Goal: Task Accomplishment & Management: Use online tool/utility

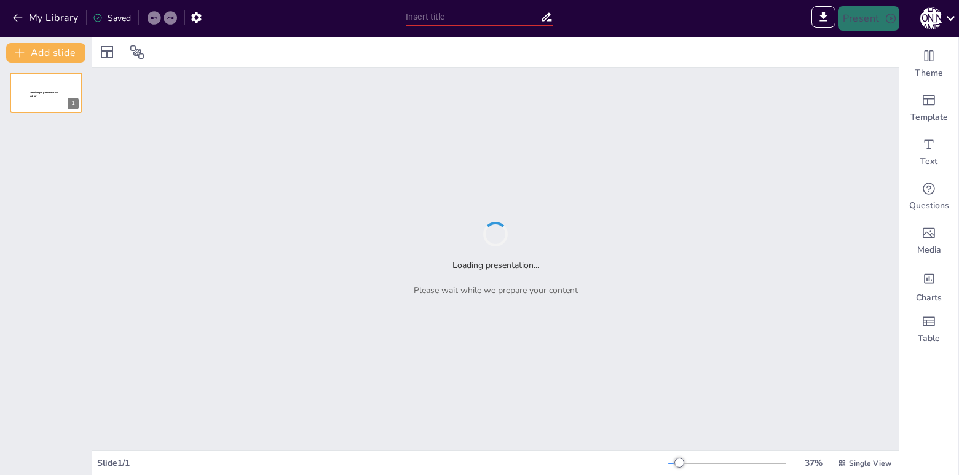
type input "[PERSON_NAME] и его произведение "Кортик": Погружение в мир приключений"
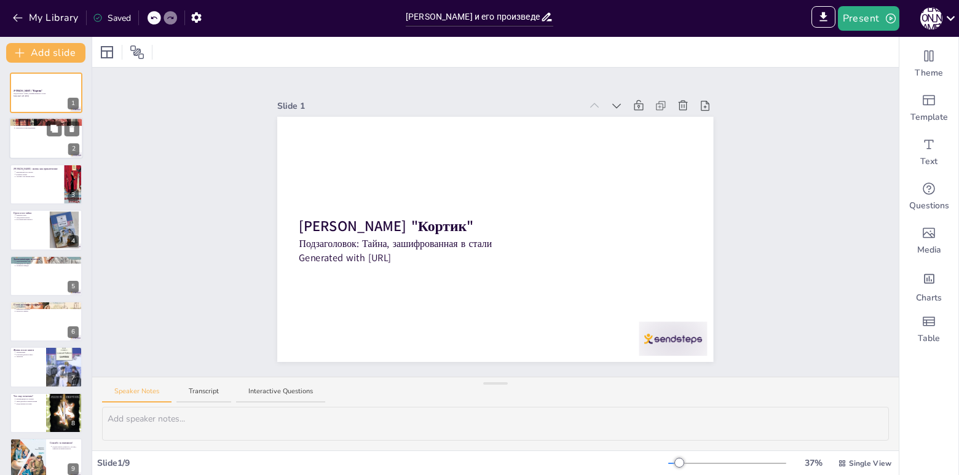
click at [37, 144] on div at bounding box center [46, 139] width 74 height 42
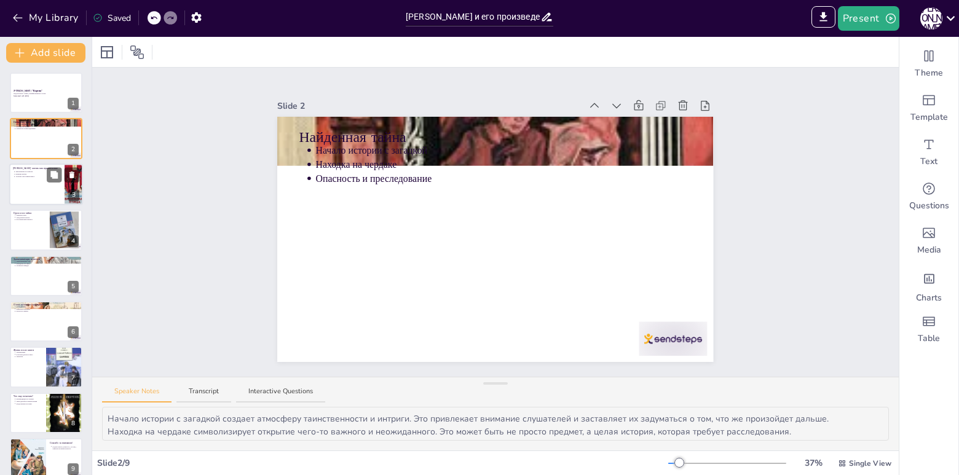
click at [43, 191] on div at bounding box center [46, 184] width 74 height 42
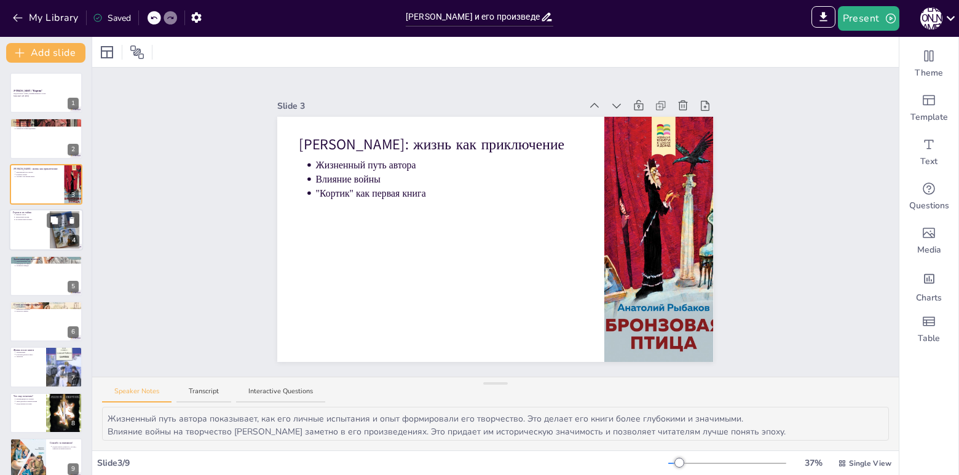
click at [39, 229] on div at bounding box center [46, 230] width 74 height 42
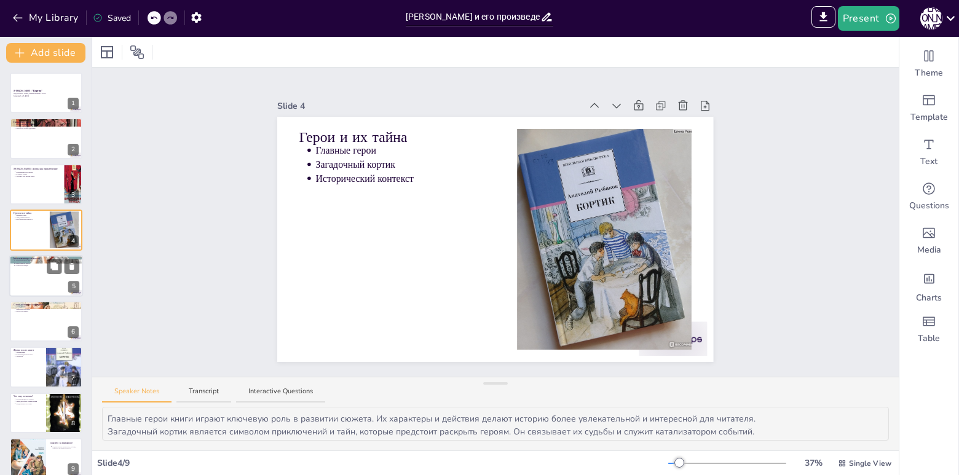
click at [21, 273] on div at bounding box center [46, 276] width 74 height 42
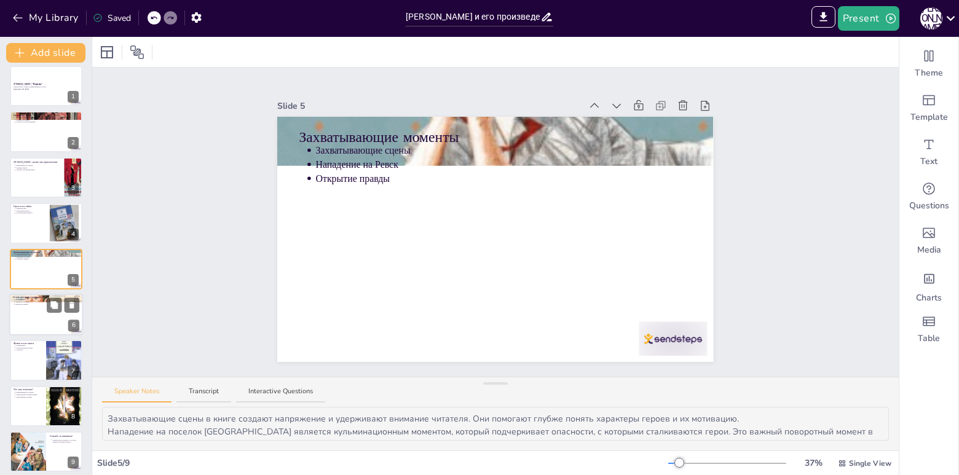
click at [34, 325] on div at bounding box center [46, 315] width 74 height 42
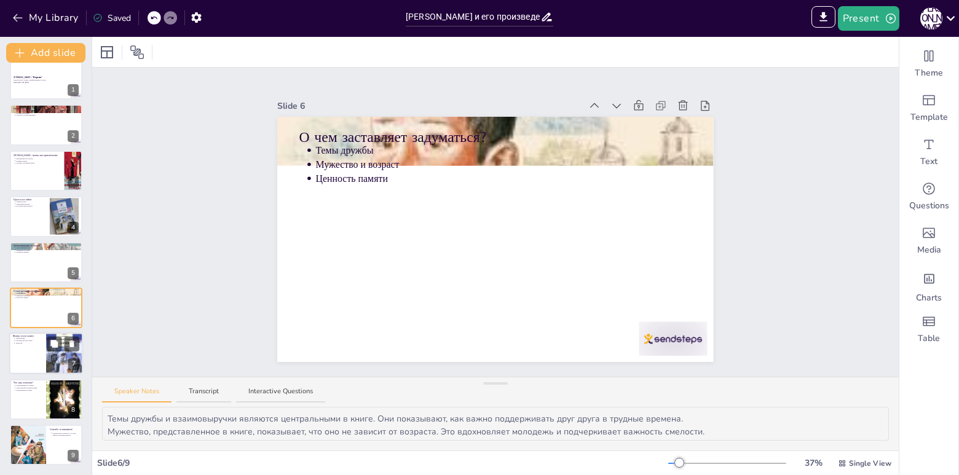
click at [31, 358] on div at bounding box center [46, 354] width 74 height 42
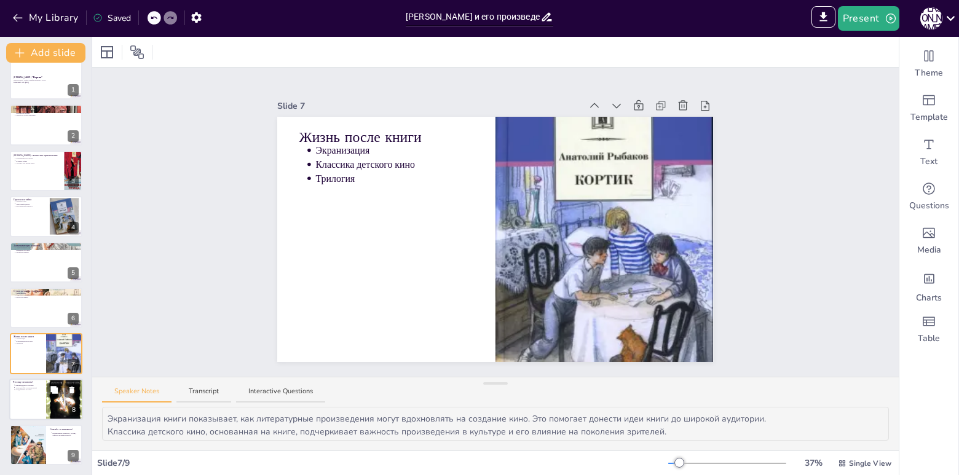
click at [35, 403] on div at bounding box center [46, 400] width 74 height 42
type textarea "Рекомендации по чтению помогают читателям найти новые интересные книги, которые…"
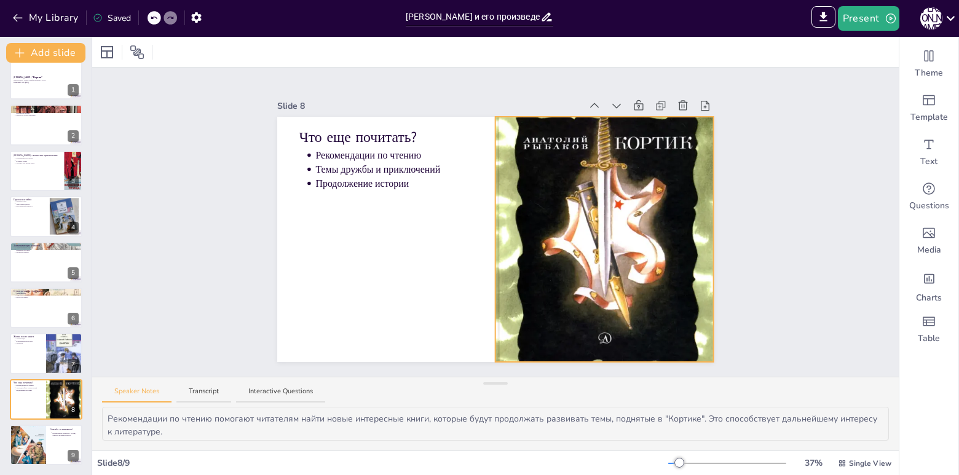
click at [605, 210] on div at bounding box center [604, 239] width 218 height 286
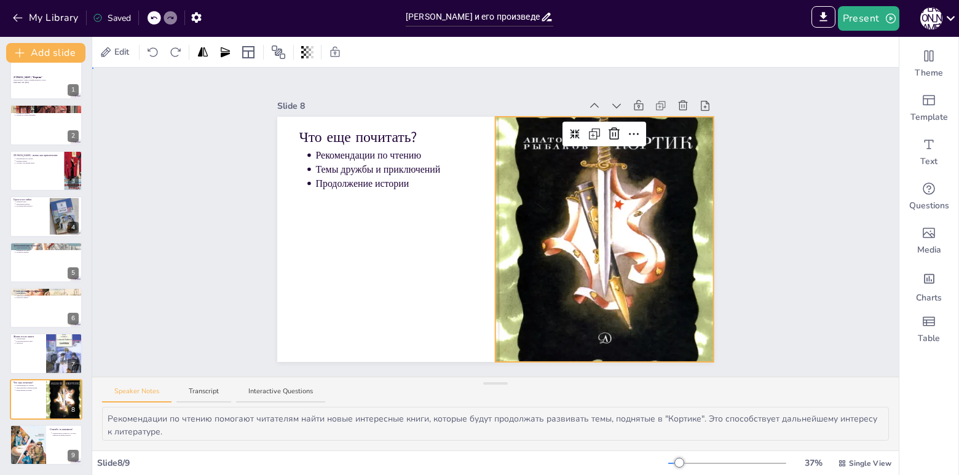
click at [191, 270] on div "Slide 1 [PERSON_NAME] "Кортик" Подзаголовок: [PERSON_NAME], зашифрованная в ста…" at bounding box center [495, 222] width 806 height 309
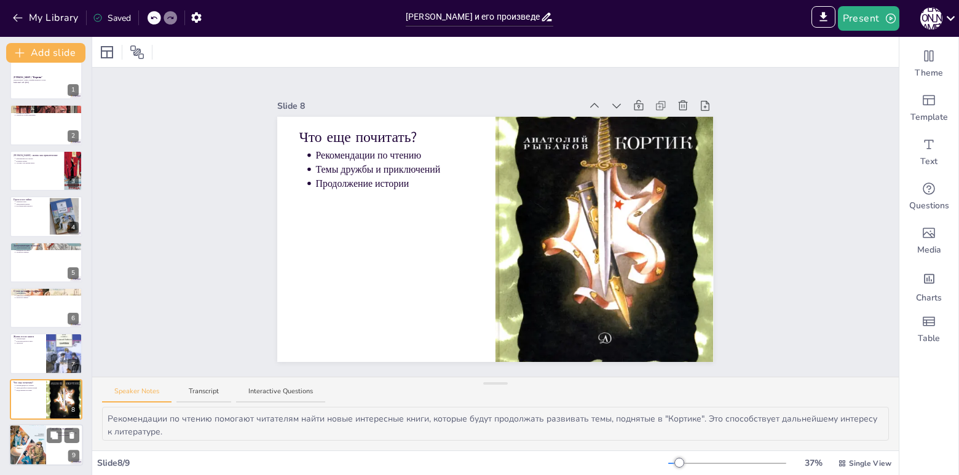
click at [21, 447] on div at bounding box center [27, 444] width 37 height 55
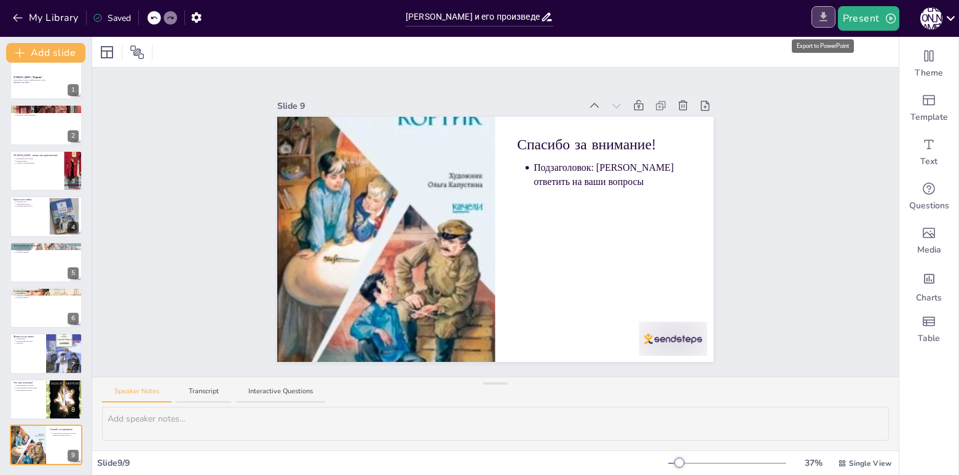
click at [821, 16] on icon "Export to PowerPoint" at bounding box center [822, 16] width 7 height 9
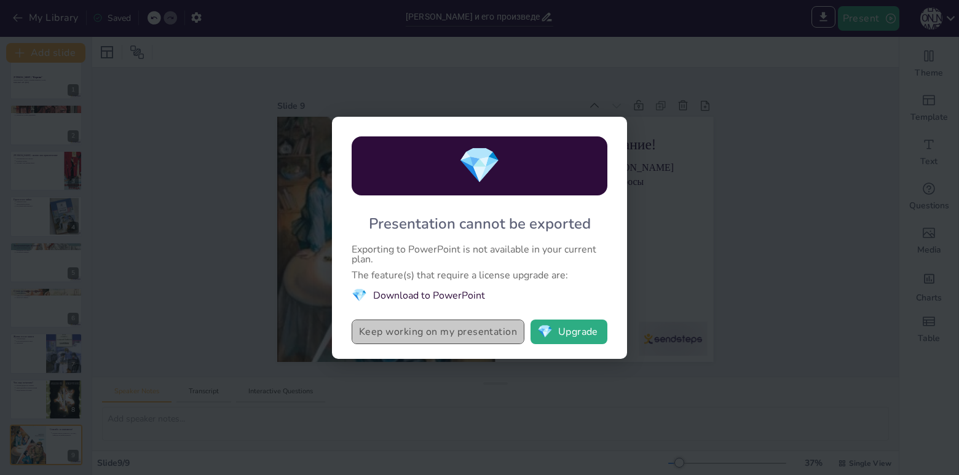
click at [420, 332] on button "Keep working on my presentation" at bounding box center [438, 332] width 173 height 25
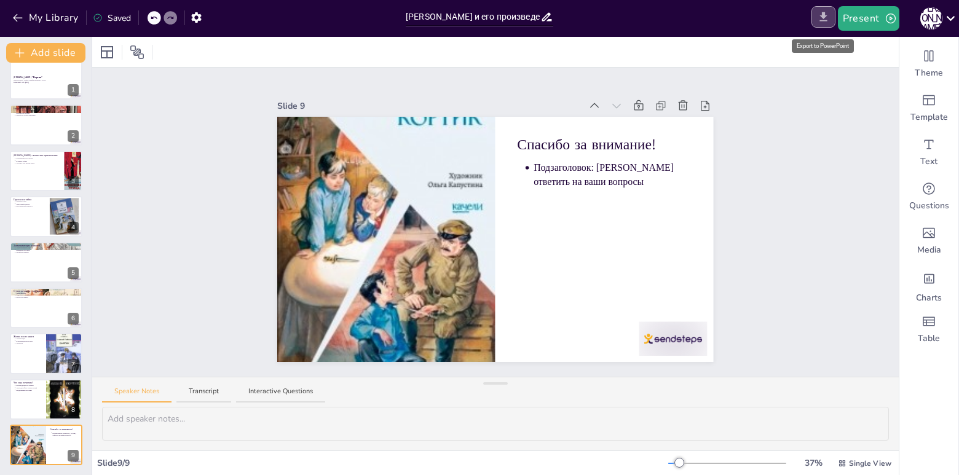
click at [824, 20] on icon "Export to PowerPoint" at bounding box center [822, 16] width 7 height 9
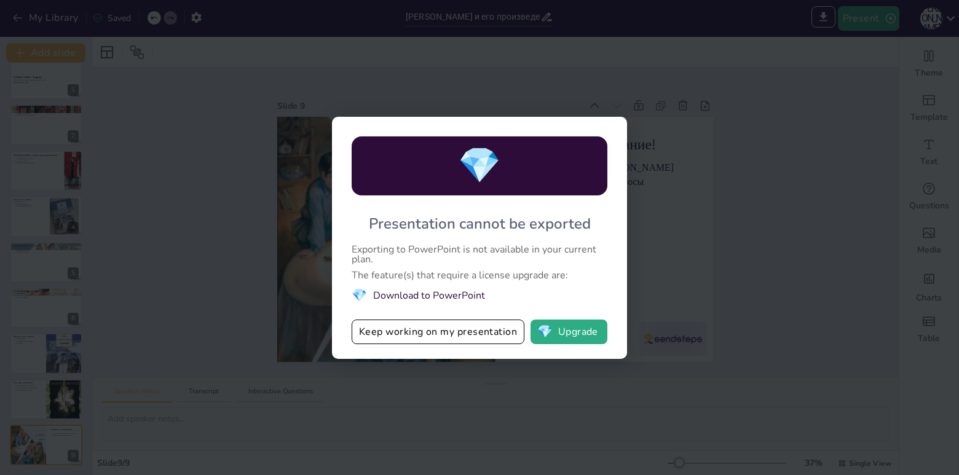
click at [771, 163] on div "💎 Presentation cannot be exported Exporting to PowerPoint is not available in y…" at bounding box center [479, 237] width 959 height 475
click at [478, 320] on button "Keep working on my presentation" at bounding box center [438, 332] width 173 height 25
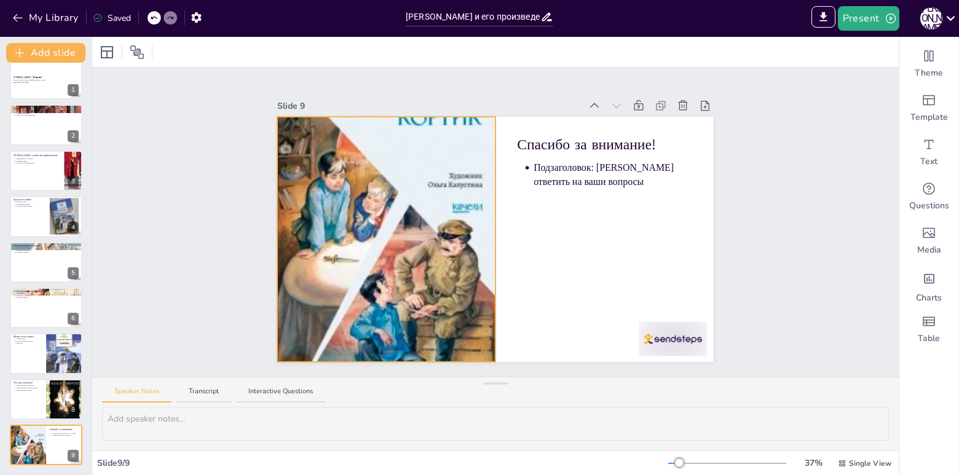
click at [391, 200] on div at bounding box center [386, 239] width 218 height 324
click at [410, 128] on icon at bounding box center [416, 134] width 15 height 15
click at [250, 266] on div "Slide 1 [PERSON_NAME] "Кортик" Подзаголовок: [PERSON_NAME], зашифрованная в ста…" at bounding box center [495, 222] width 505 height 280
click at [320, 208] on div at bounding box center [386, 239] width 218 height 324
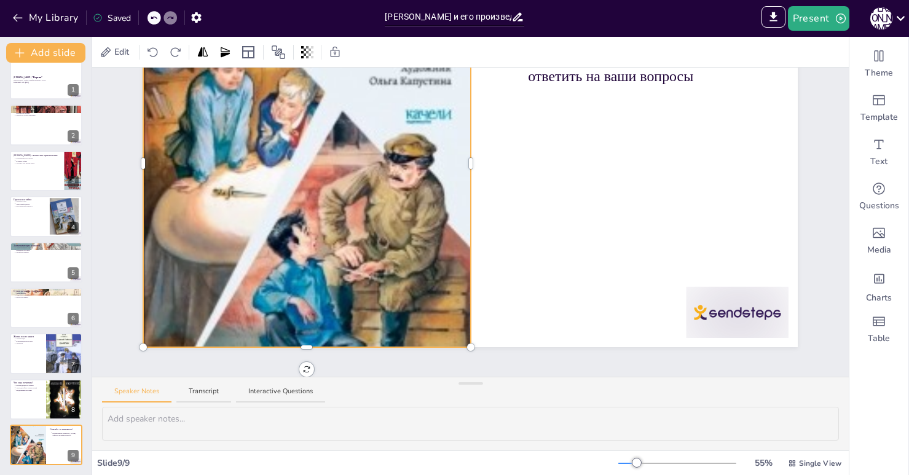
scroll to position [0, 0]
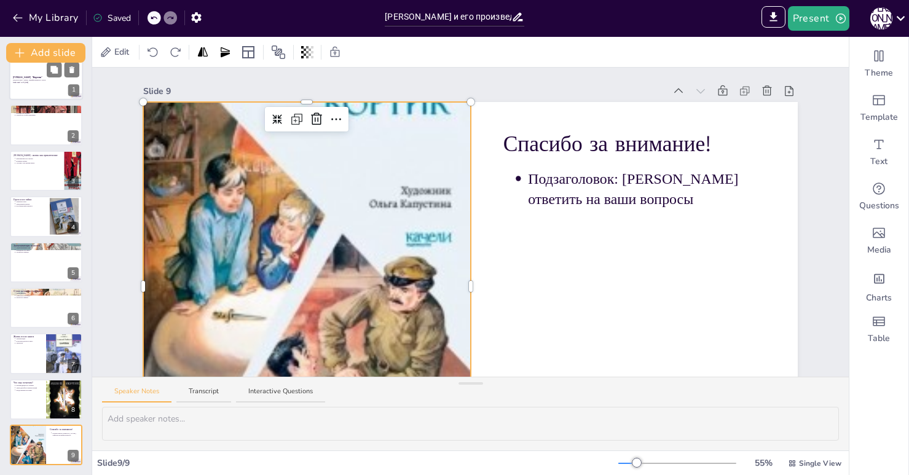
click at [24, 79] on p "Подзаголовок: Тайна, зашифрованная в стали" at bounding box center [46, 80] width 66 height 2
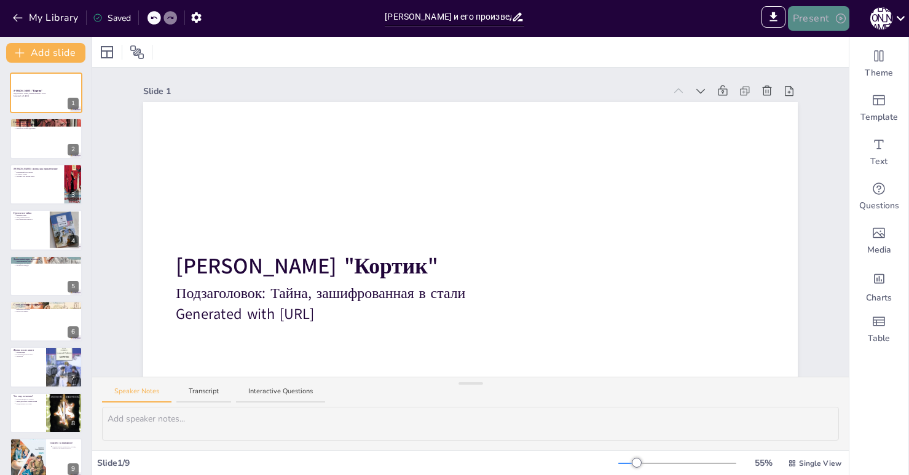
click at [825, 14] on button "Present" at bounding box center [818, 18] width 61 height 25
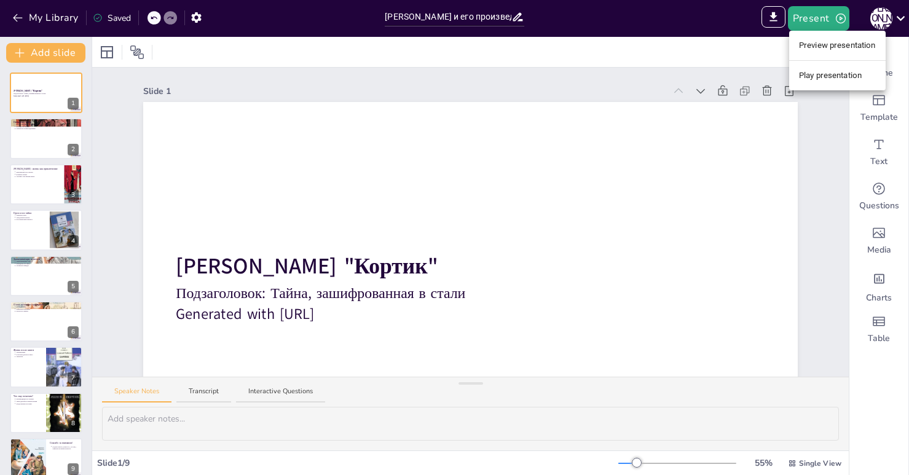
click at [821, 74] on li "Play presentation" at bounding box center [837, 76] width 96 height 20
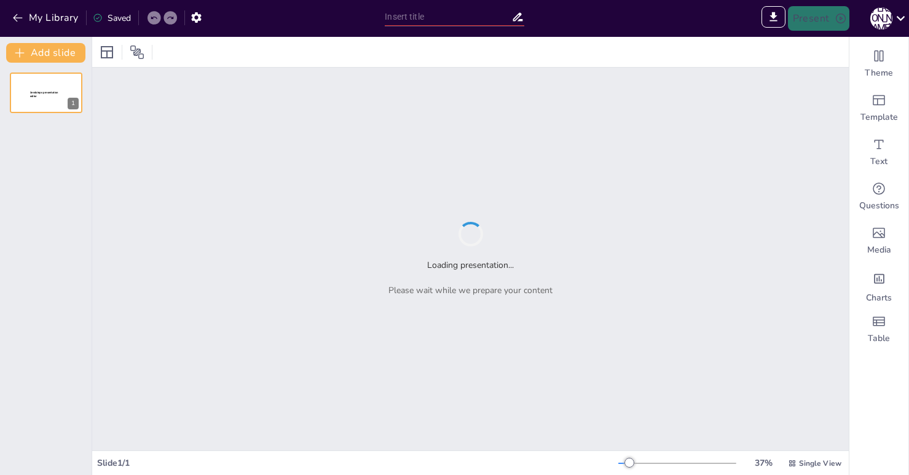
type input "Sendsteps presentation"
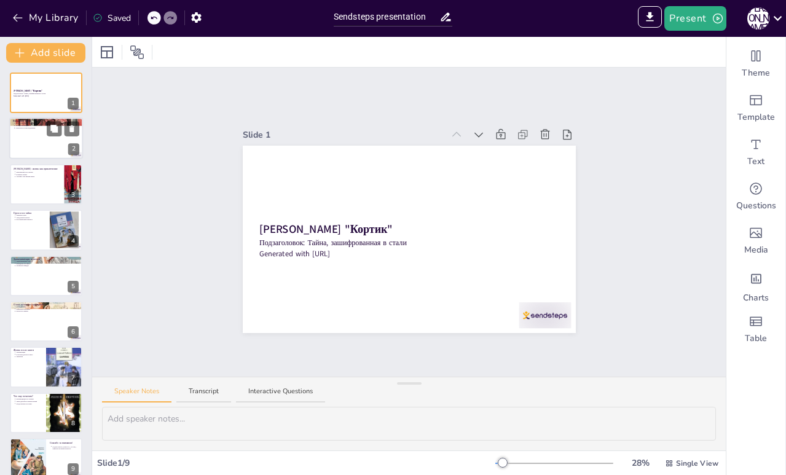
click at [31, 138] on div at bounding box center [46, 139] width 74 height 42
type textarea "Начало истории с загадкой создает атмосферу таинственности и интриги. Это привл…"
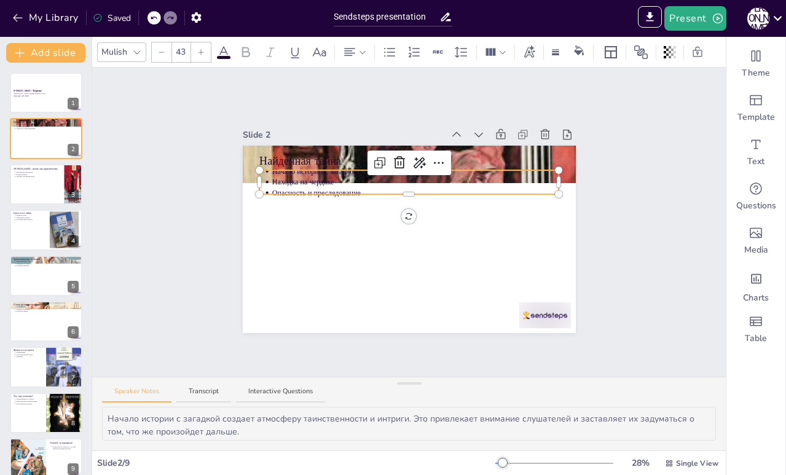
click at [308, 188] on p "Опасность и преследование" at bounding box center [415, 193] width 287 height 10
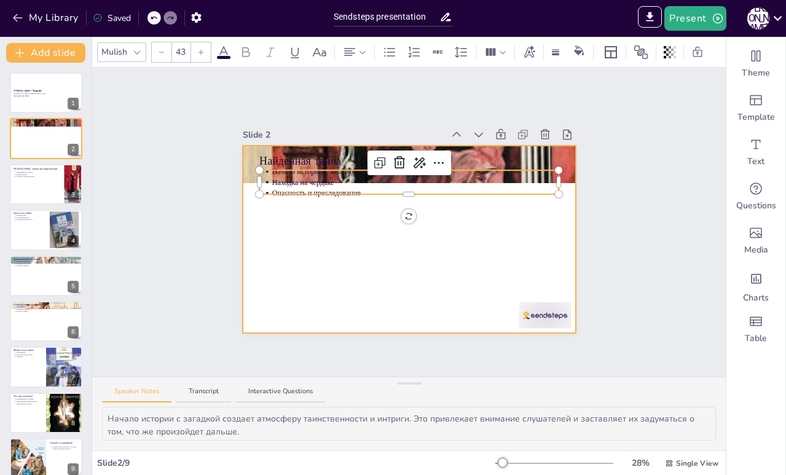
click at [307, 206] on div at bounding box center [409, 239] width 333 height 187
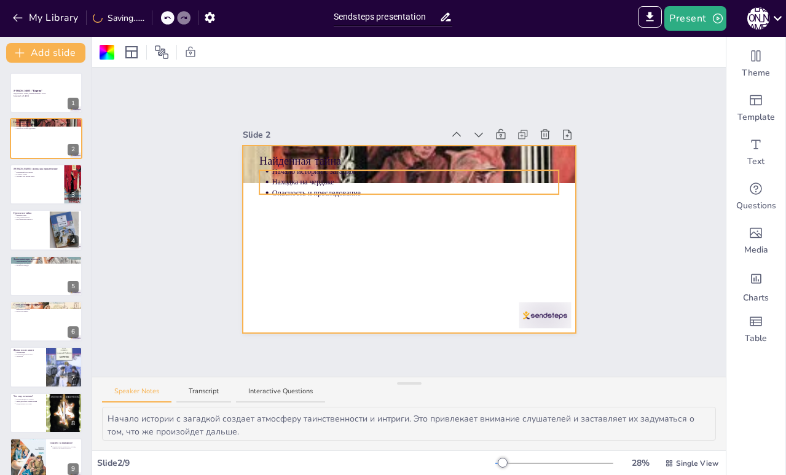
click at [371, 183] on ul "Начало истории с загадкой Находка на чердаке Опасность и преследование" at bounding box center [409, 182] width 300 height 33
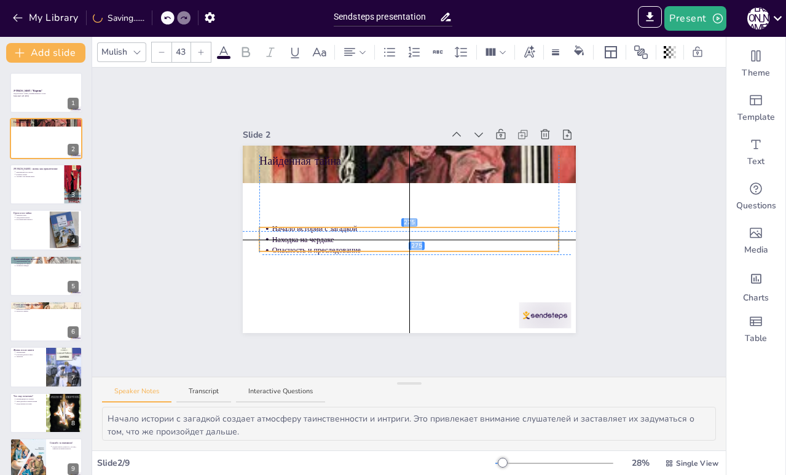
drag, startPoint x: 369, startPoint y: 189, endPoint x: 372, endPoint y: 247, distance: 57.9
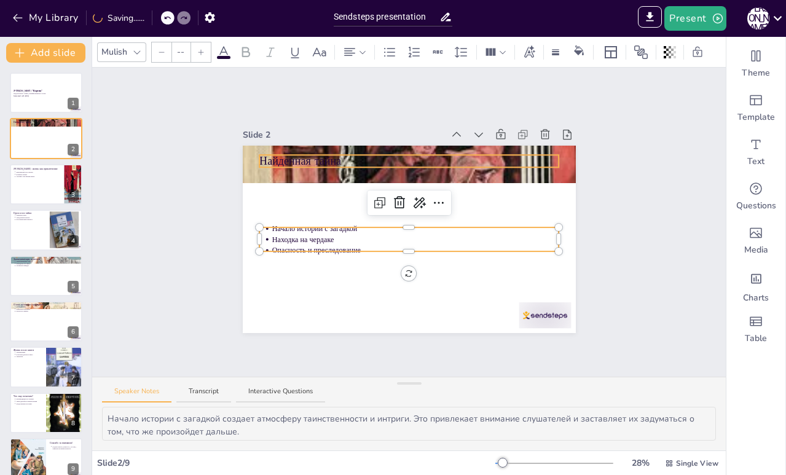
type input "64"
click at [306, 159] on div "Найденная тайна Начало истории с загадкой Находка на чердаке Опасность и пресле…" at bounding box center [409, 239] width 333 height 187
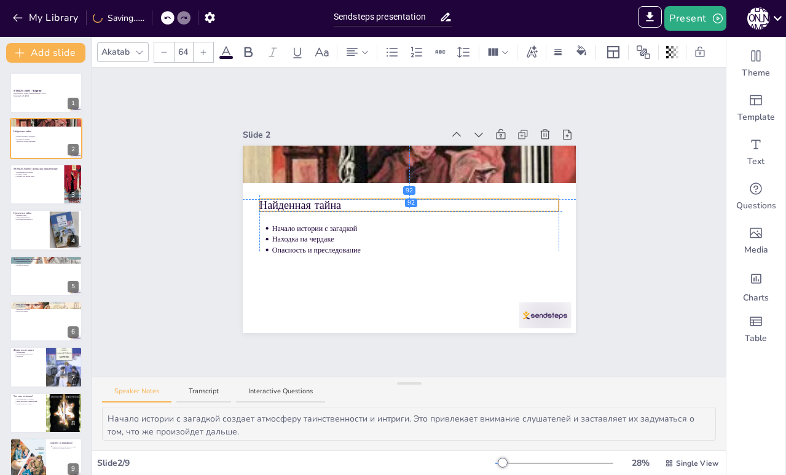
drag, startPoint x: 308, startPoint y: 162, endPoint x: 312, endPoint y: 202, distance: 40.7
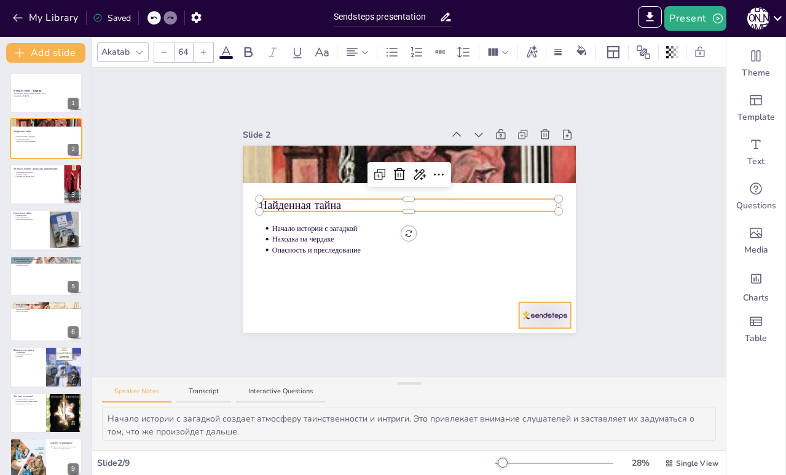
click at [549, 313] on div at bounding box center [545, 315] width 52 height 26
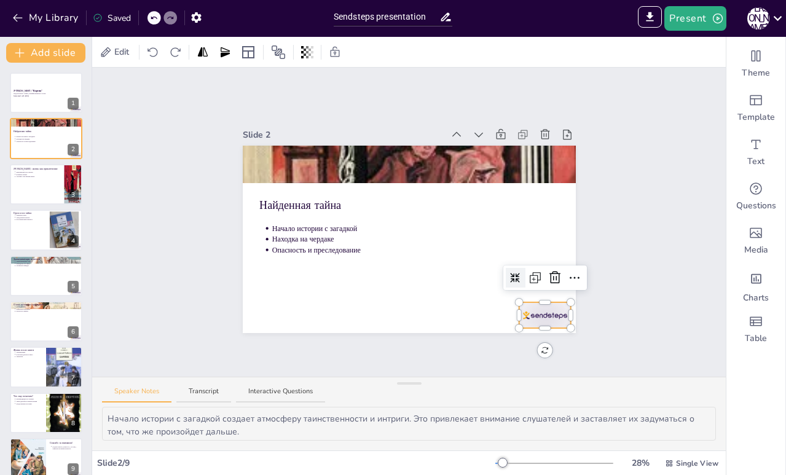
click at [548, 277] on icon at bounding box center [555, 277] width 15 height 15
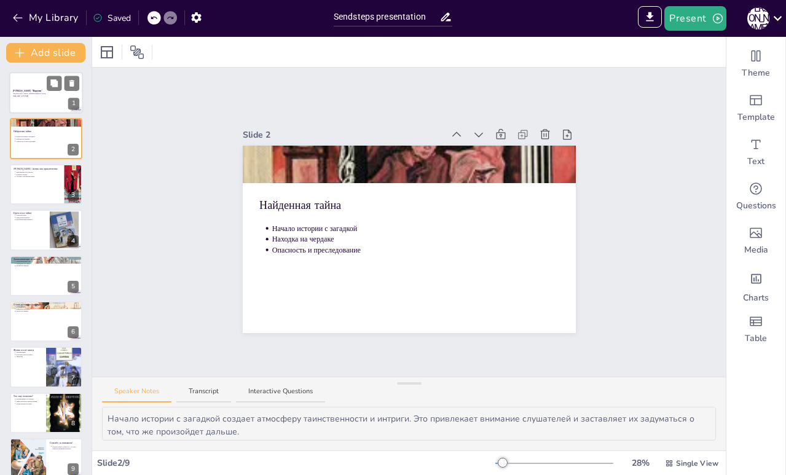
click at [55, 97] on div at bounding box center [46, 93] width 74 height 42
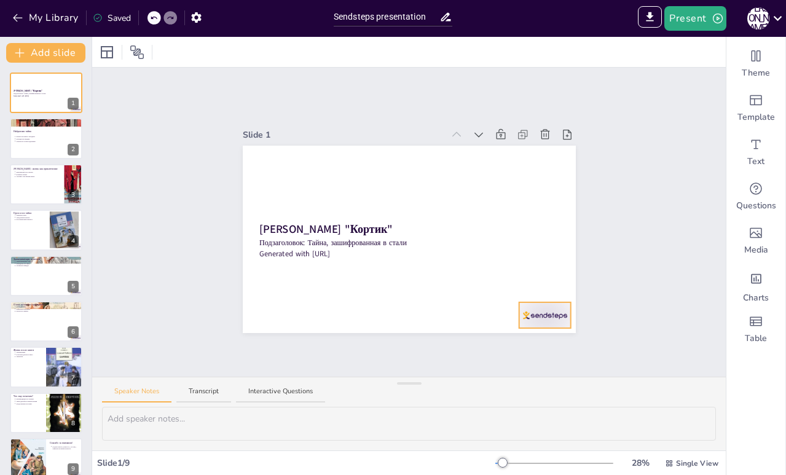
click at [560, 309] on div at bounding box center [545, 315] width 52 height 26
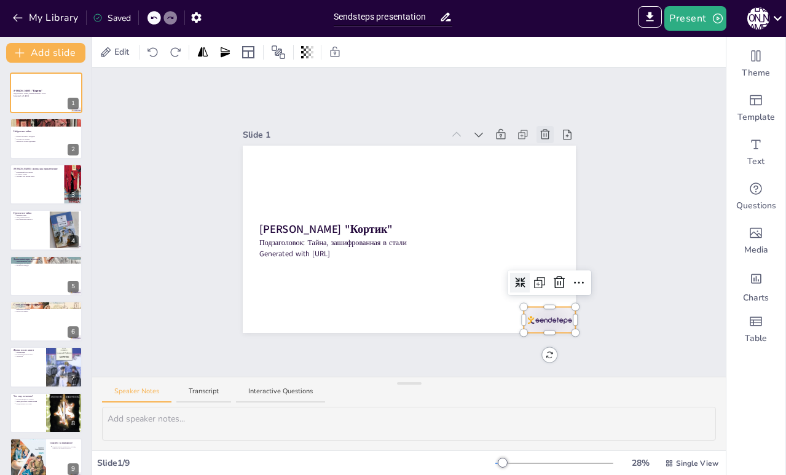
click at [540, 130] on icon at bounding box center [544, 134] width 9 height 10
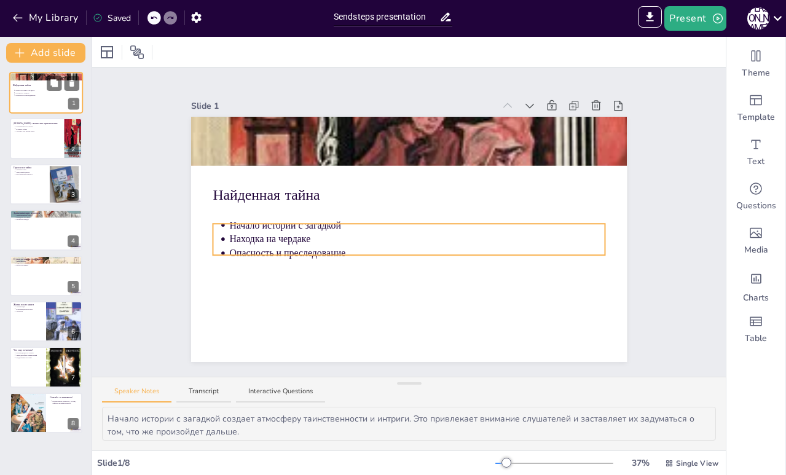
click at [35, 95] on p "Опасность и преследование" at bounding box center [47, 95] width 64 height 2
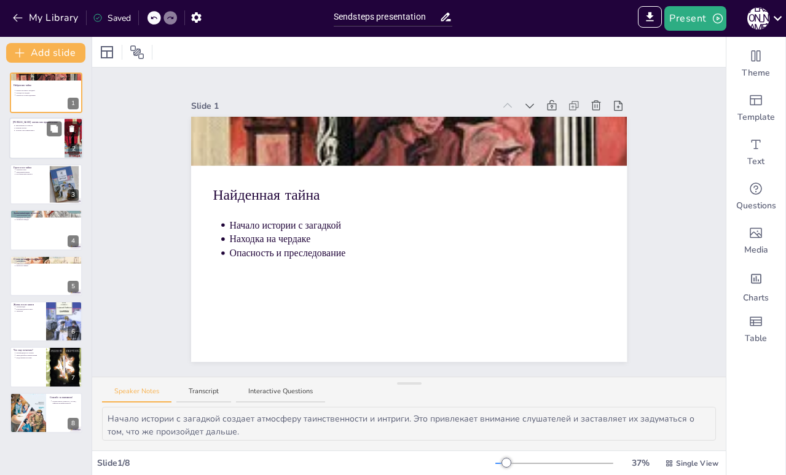
click at [28, 144] on div at bounding box center [46, 139] width 74 height 42
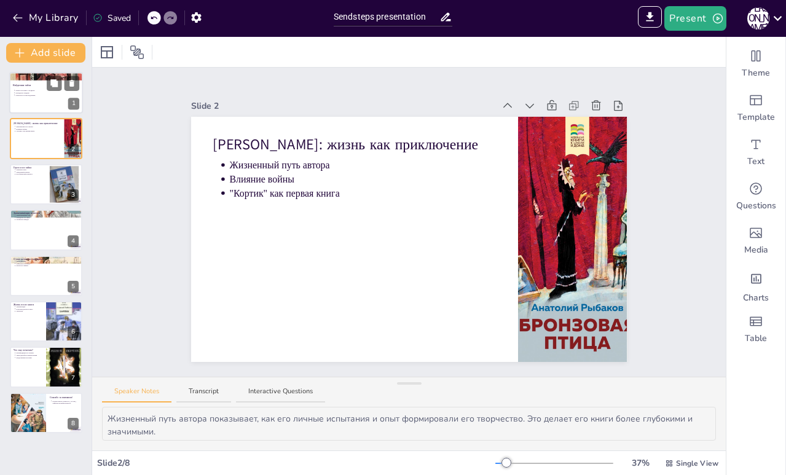
click at [26, 100] on div at bounding box center [46, 93] width 74 height 42
type textarea "Начало истории с загадкой создает атмосферу таинственности и интриги. Это привл…"
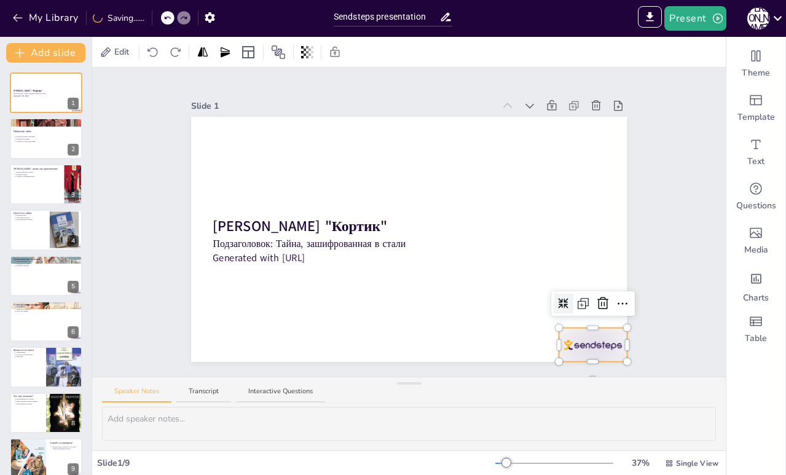
click at [571, 340] on div at bounding box center [593, 345] width 68 height 34
click at [597, 299] on icon at bounding box center [603, 303] width 15 height 15
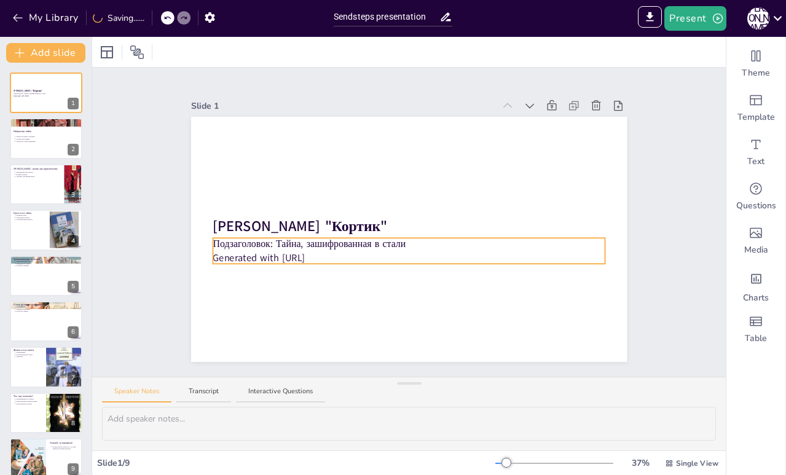
click at [291, 251] on p "Generated with [URL]" at bounding box center [409, 258] width 392 height 14
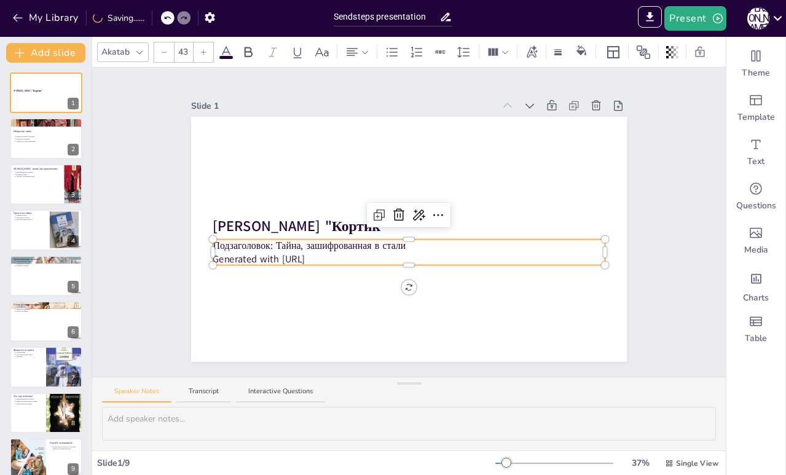
click at [305, 254] on p "Generated with [URL]" at bounding box center [409, 260] width 392 height 14
click at [327, 261] on div at bounding box center [409, 263] width 392 height 5
drag, startPoint x: 327, startPoint y: 254, endPoint x: 213, endPoint y: 254, distance: 114.3
click at [213, 254] on p "Generated with [URL]" at bounding box center [409, 260] width 392 height 14
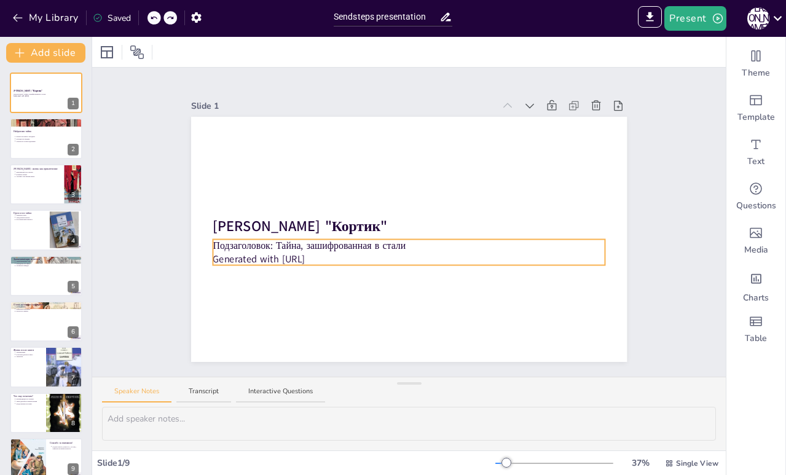
click at [308, 254] on p "Generated with [URL]" at bounding box center [409, 260] width 392 height 14
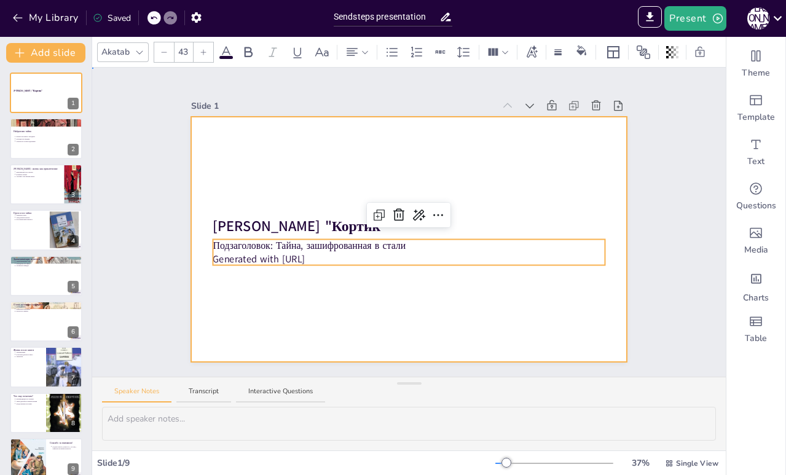
click at [337, 281] on div at bounding box center [409, 239] width 436 height 245
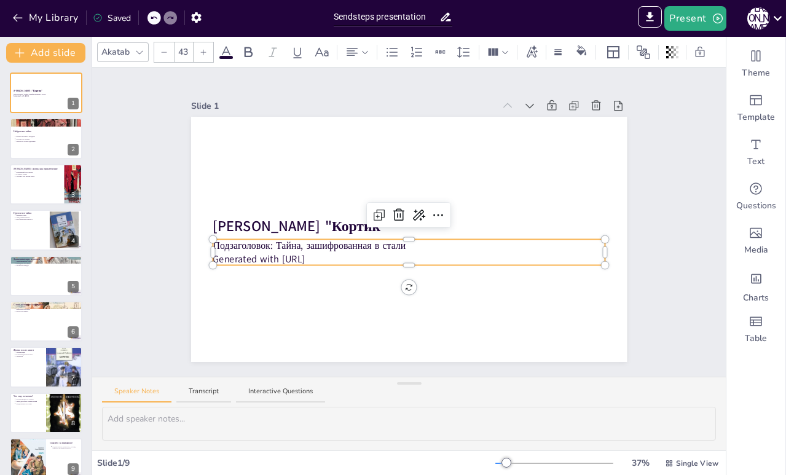
click at [273, 240] on p "Подзаголовок: Тайна, зашифрованная в стали" at bounding box center [409, 246] width 392 height 14
click at [269, 240] on p "Подзаголовок: Тайна, зашифрованная в стали" at bounding box center [409, 246] width 392 height 14
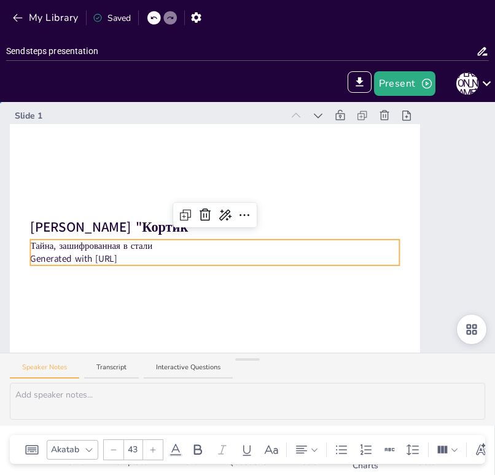
click at [466, 217] on div "Slide 1 Анатолий Рыбаков "Кортик" Тайна, зашифрованная в стали Generated with S…" at bounding box center [247, 228] width 495 height 253
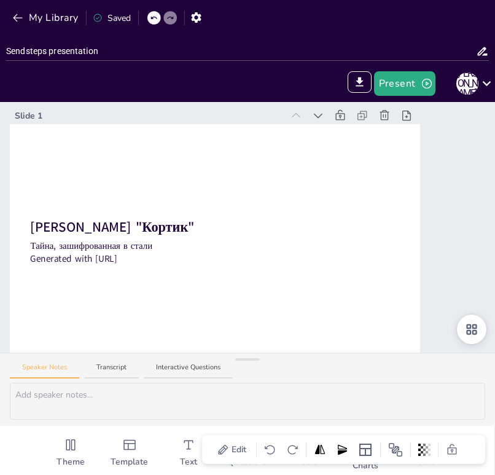
click at [494, 123] on div "Slide 1 Анатолий Рыбаков "Кортик" Тайна, зашифрованная в стали Generated with S…" at bounding box center [247, 228] width 495 height 253
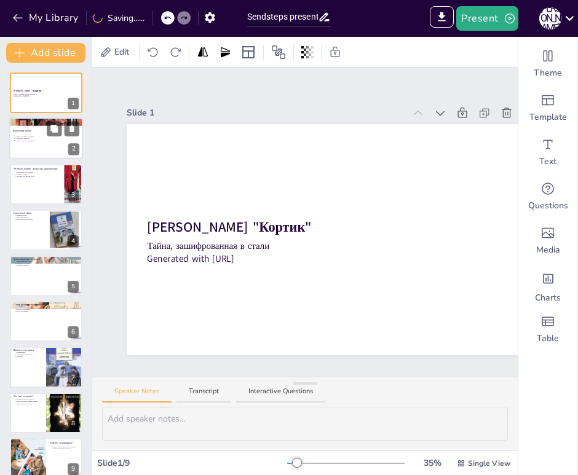
click at [39, 144] on div at bounding box center [46, 139] width 74 height 42
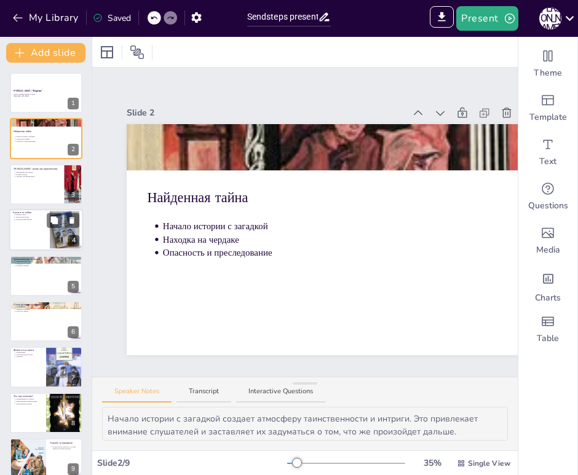
click at [60, 230] on div at bounding box center [64, 229] width 34 height 37
type textarea "Главные герои книги играют ключевую роль в развитии сюжета. Их характеры и дейс…"
